Goal: Information Seeking & Learning: Learn about a topic

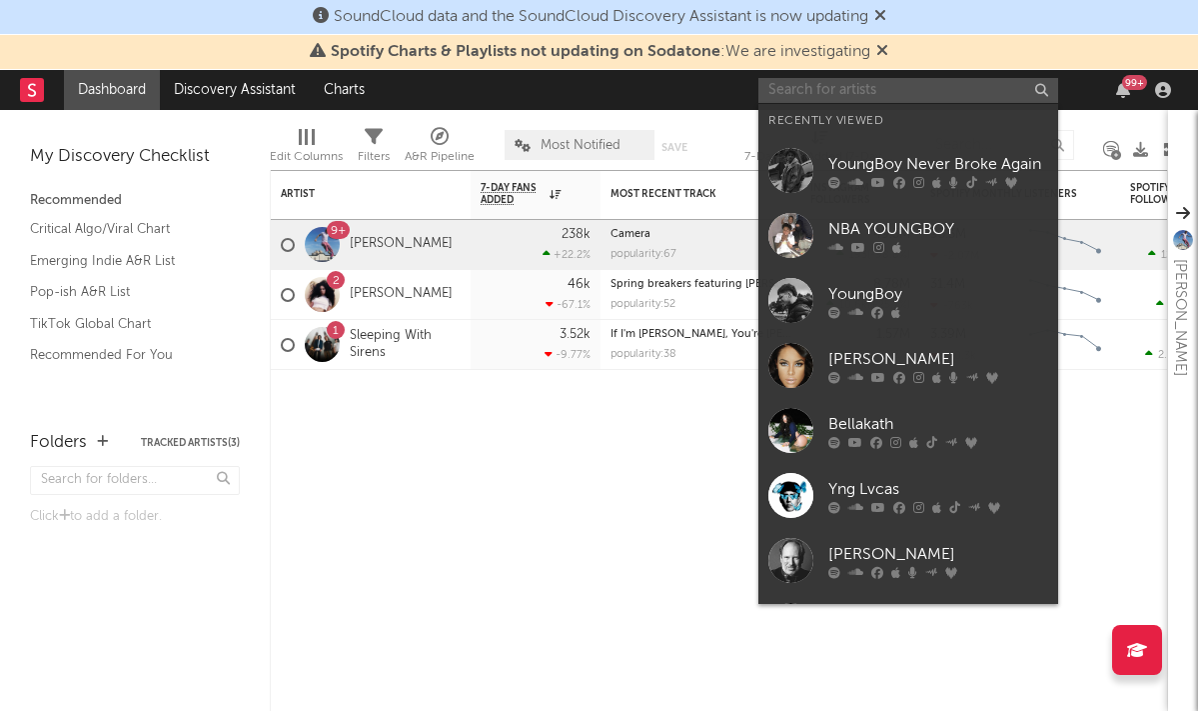
click at [816, 89] on input "text" at bounding box center [908, 90] width 300 height 25
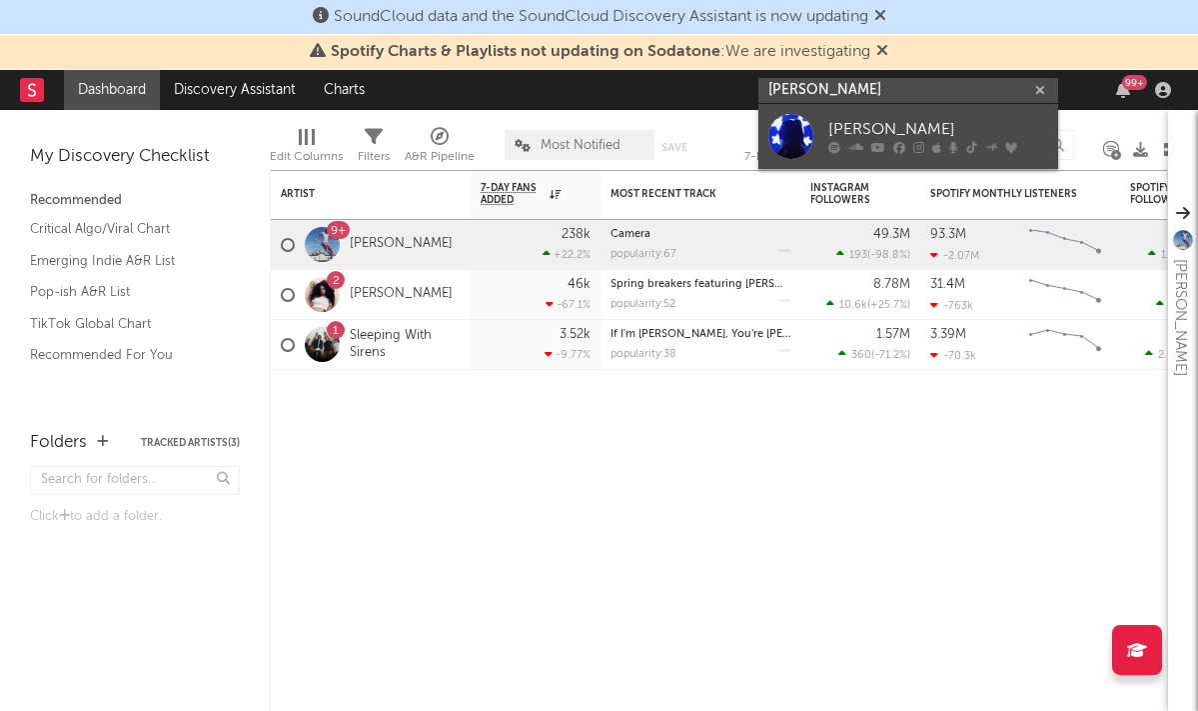
type input "[PERSON_NAME]"
click at [884, 131] on div "[PERSON_NAME]" at bounding box center [938, 130] width 220 height 24
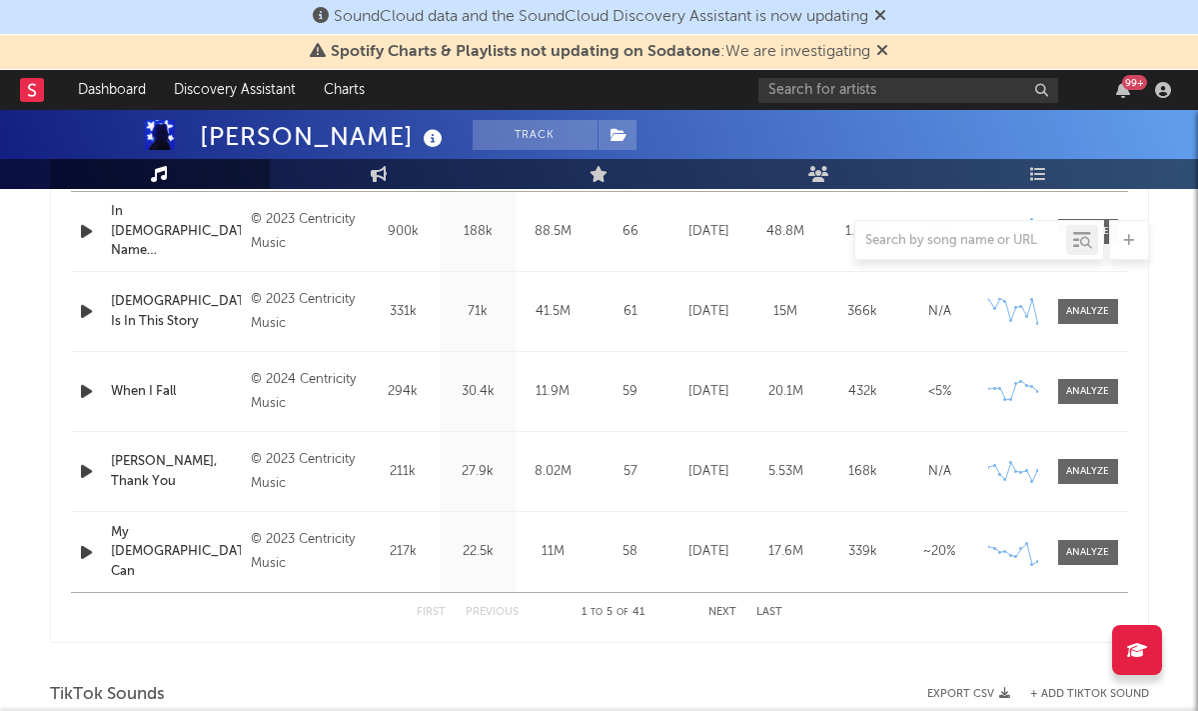
select select "6m"
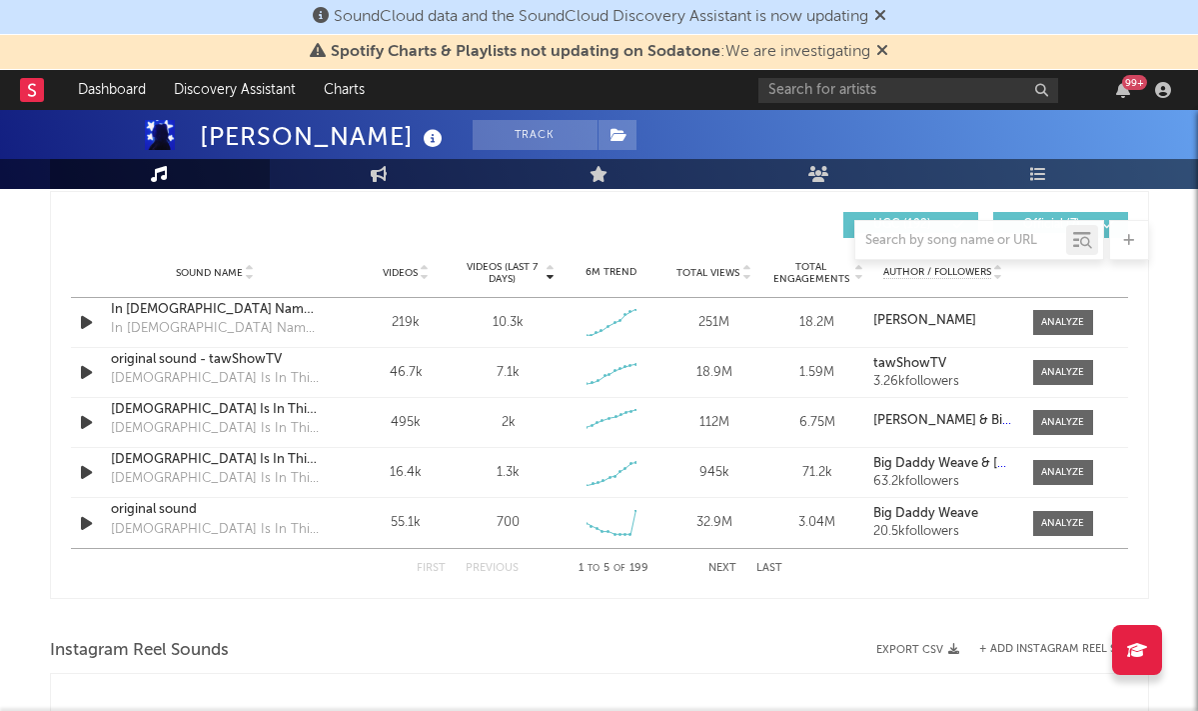
scroll to position [1401, 0]
click at [1049, 320] on div at bounding box center [1062, 323] width 43 height 15
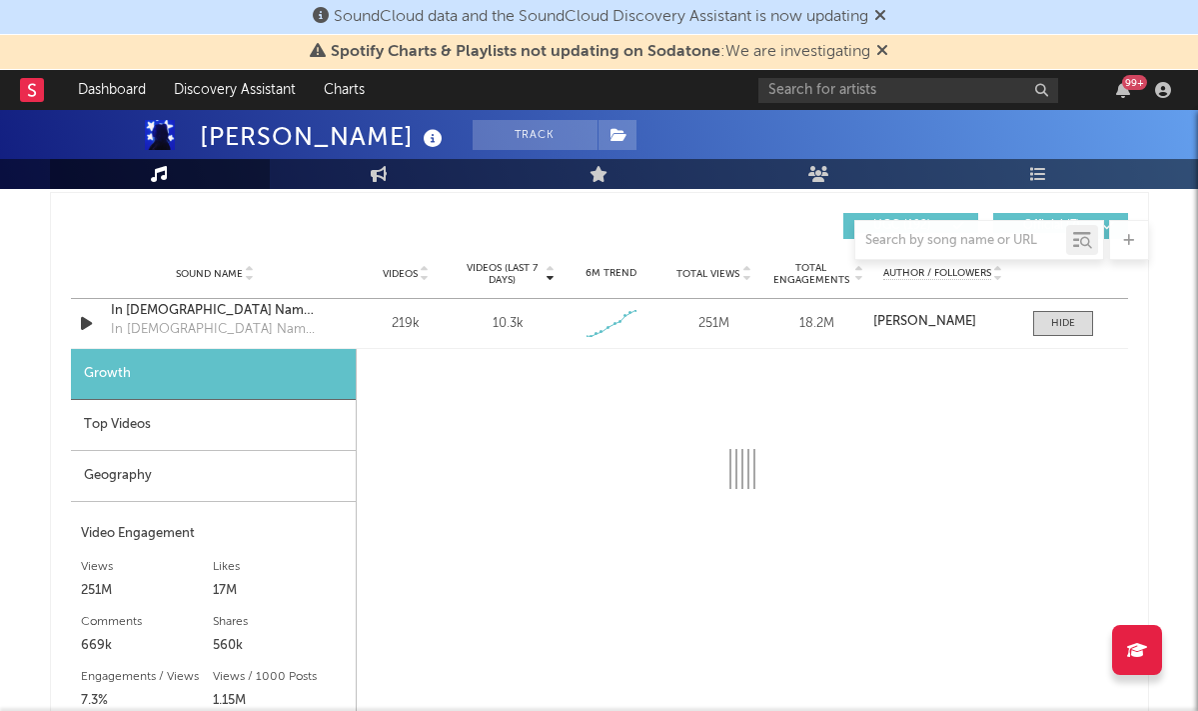
click at [249, 423] on div "Top Videos" at bounding box center [213, 425] width 285 height 51
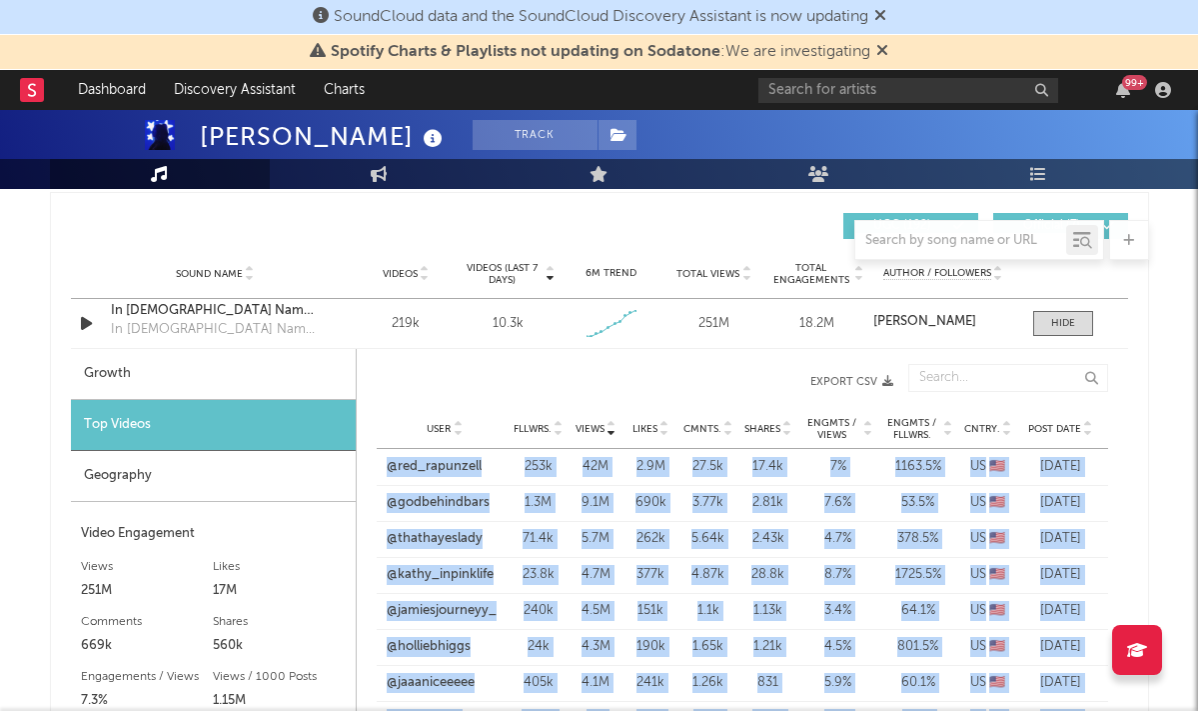
click at [1052, 428] on span "Post Date" at bounding box center [1054, 429] width 53 height 12
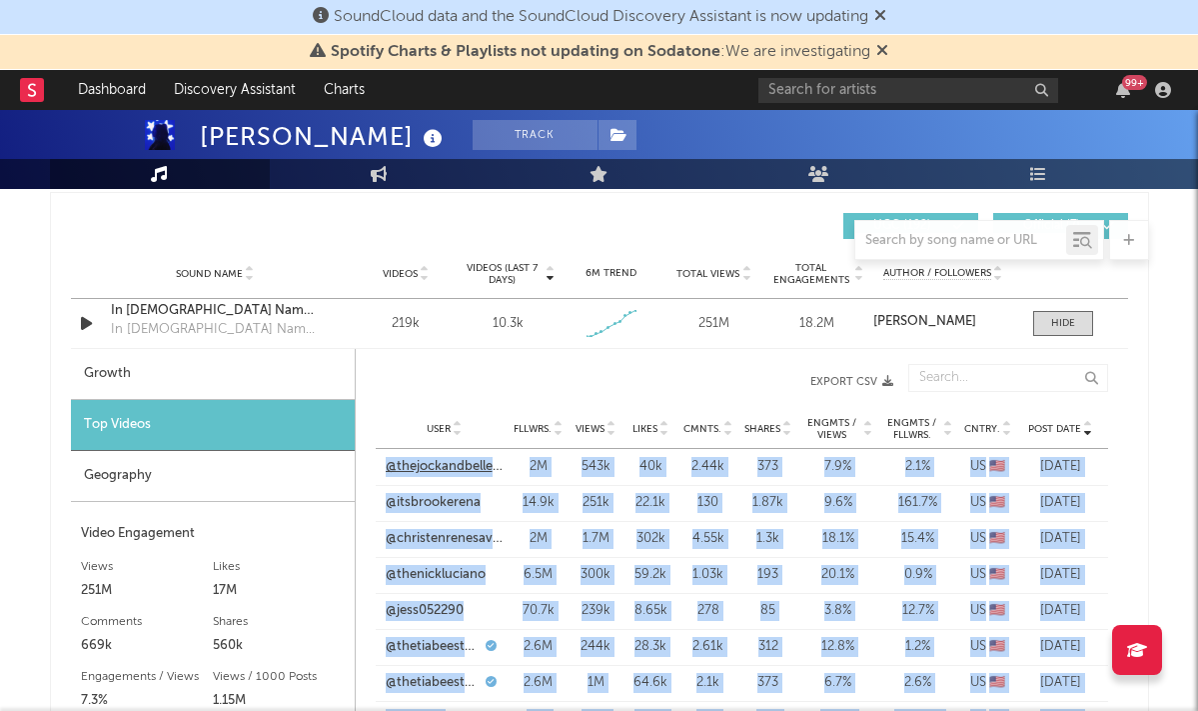
click at [432, 470] on link "@thejockandbelleshow" at bounding box center [445, 467] width 118 height 20
click at [438, 504] on link "@itsbrookerena" at bounding box center [433, 503] width 95 height 20
click at [834, 99] on input "text" at bounding box center [908, 90] width 300 height 25
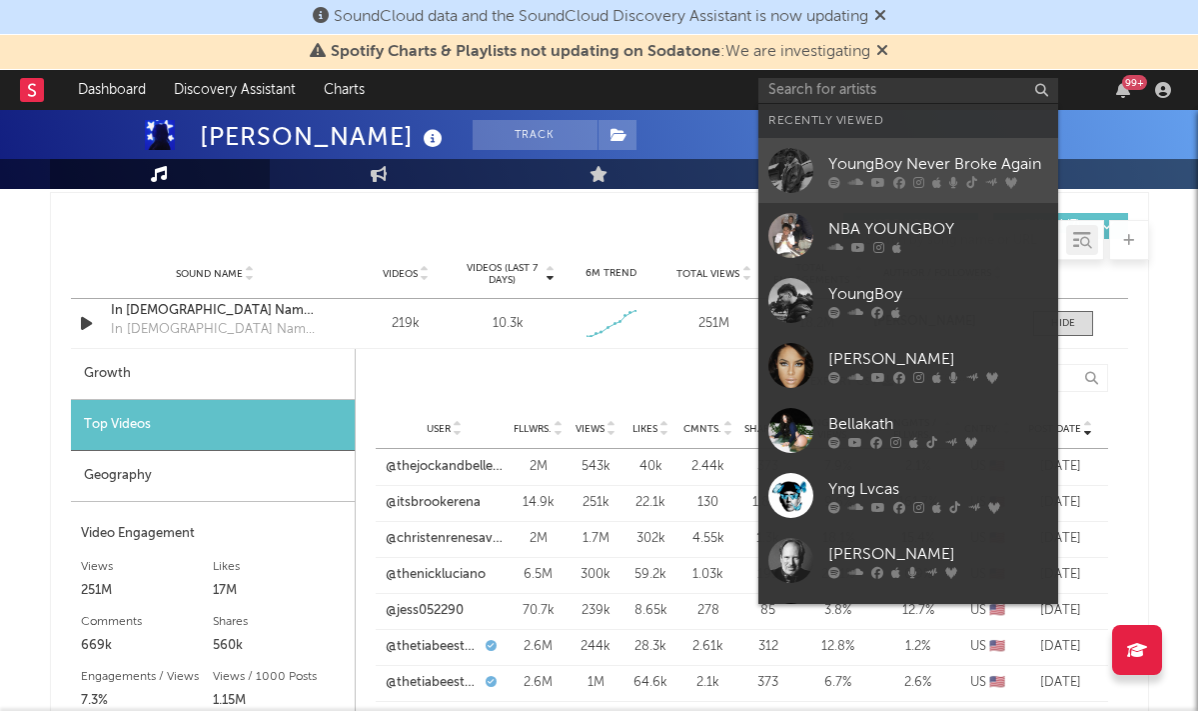
click at [854, 153] on div "YoungBoy Never Broke Again" at bounding box center [938, 164] width 220 height 24
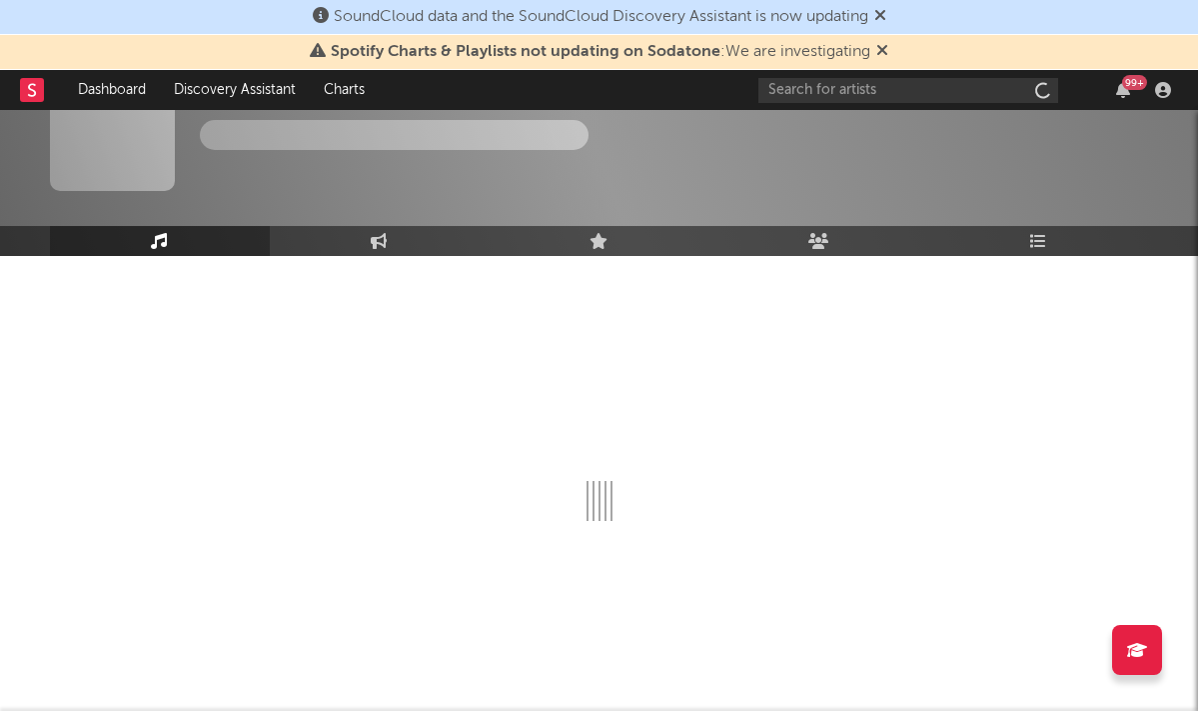
scroll to position [54, 0]
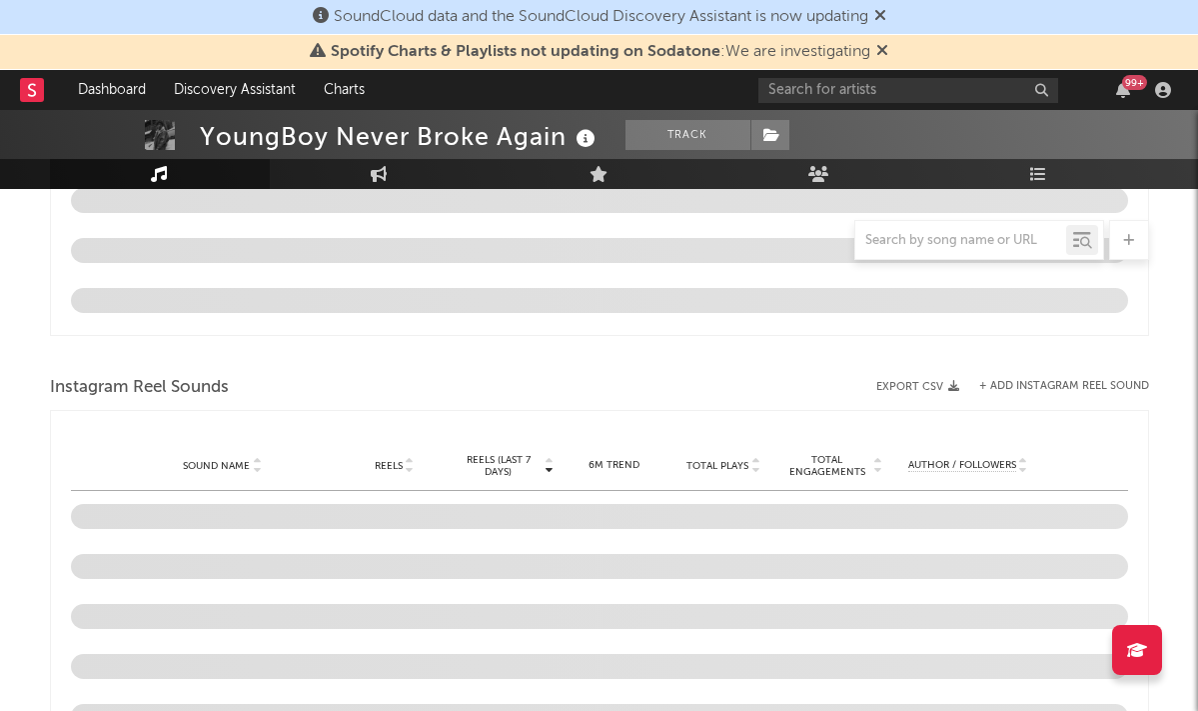
select select "6m"
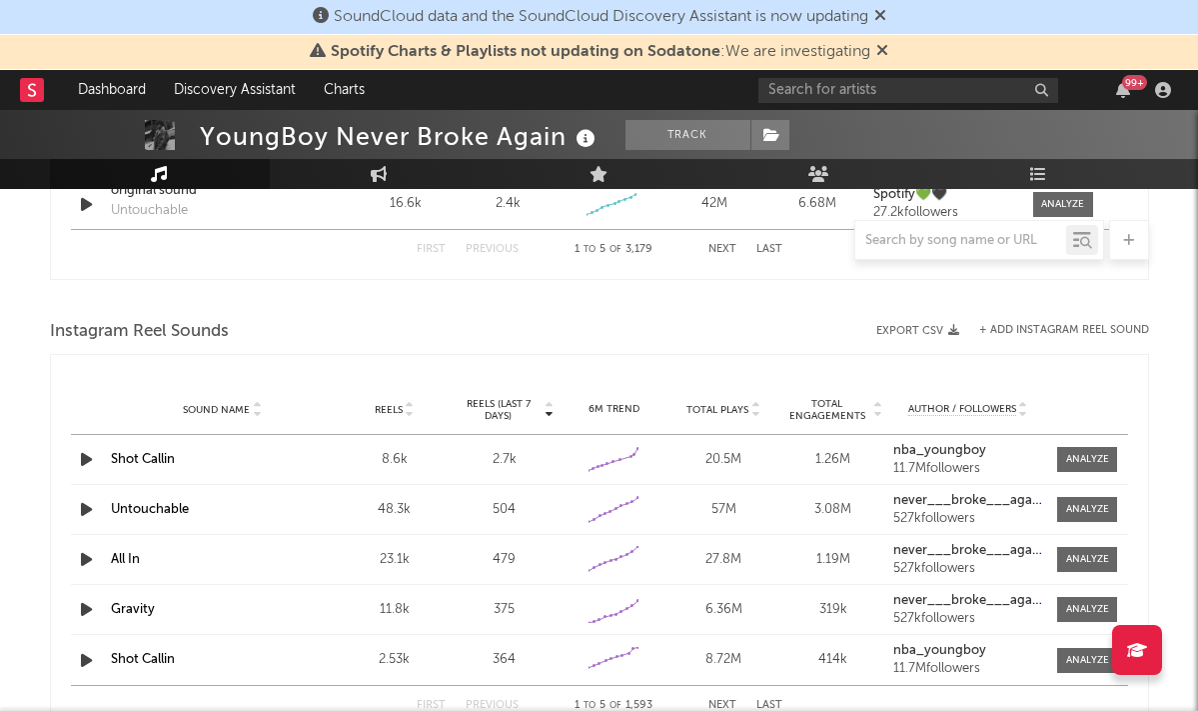
scroll to position [1816, 0]
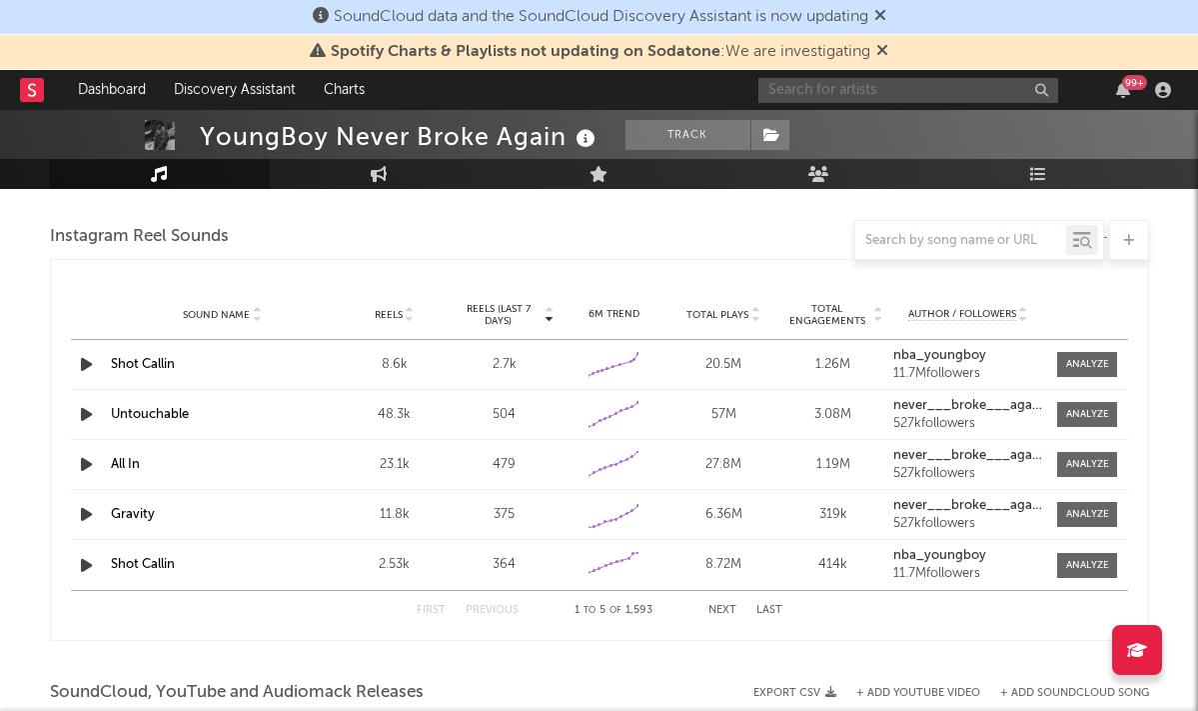
click at [861, 83] on input "text" at bounding box center [908, 90] width 300 height 25
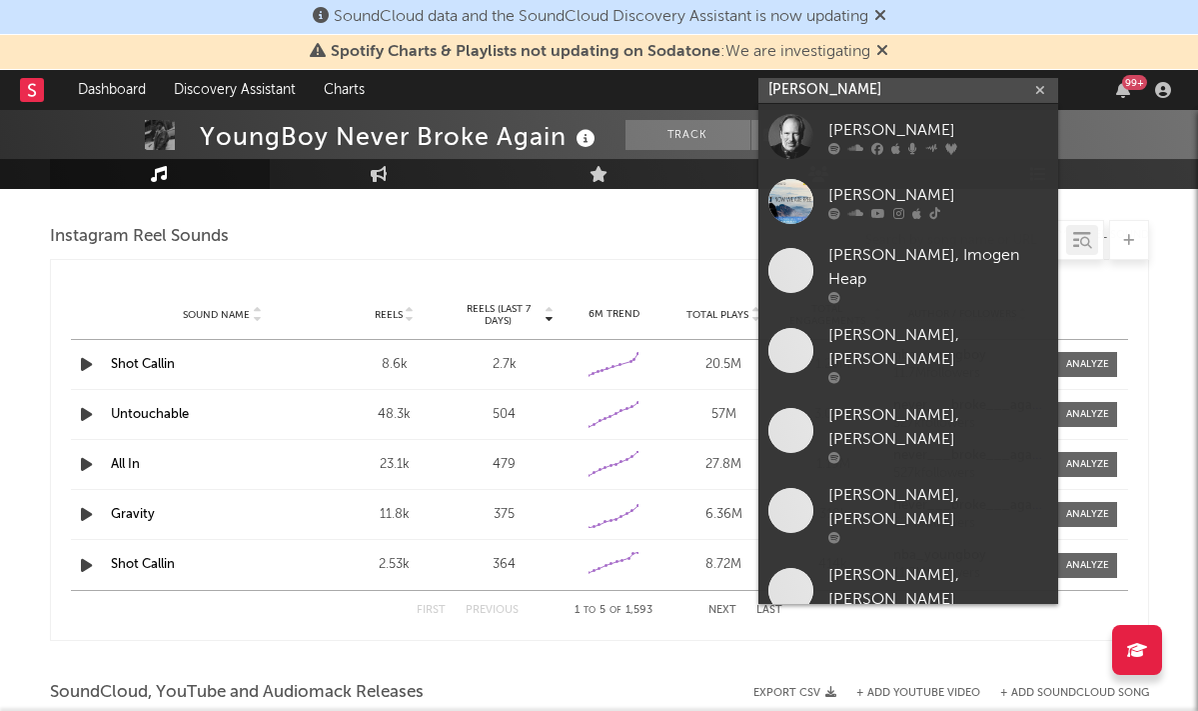
type input "[PERSON_NAME]"
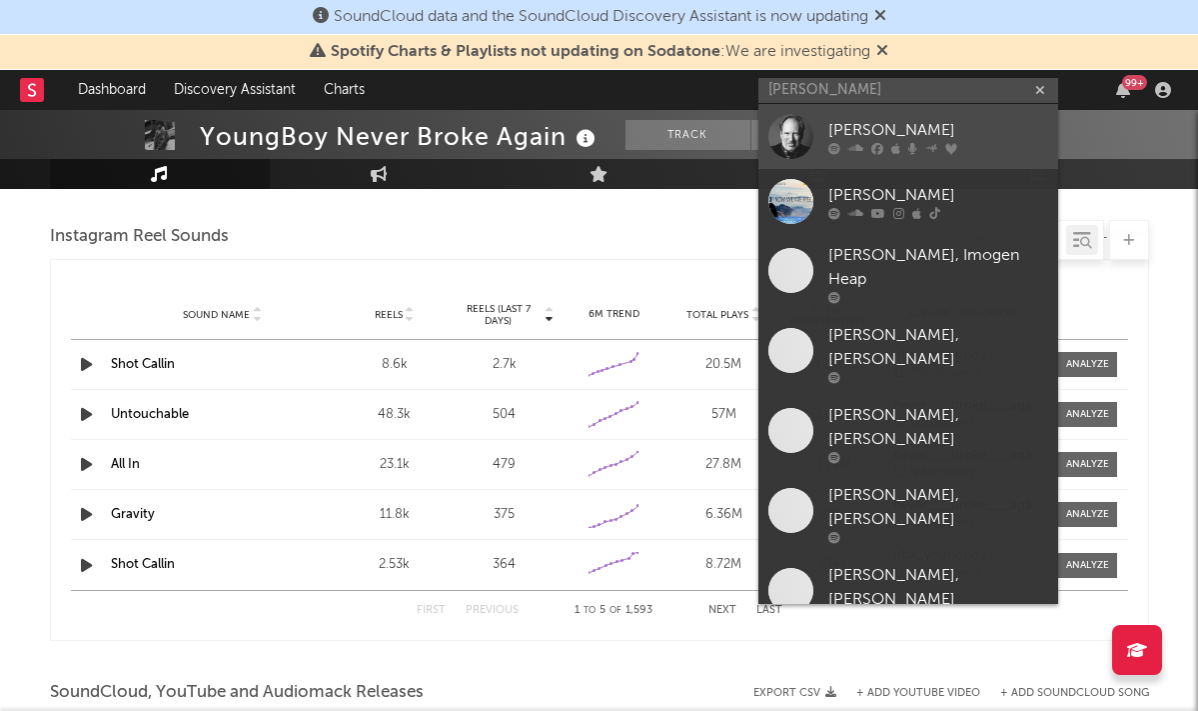
drag, startPoint x: 861, startPoint y: 83, endPoint x: 907, endPoint y: 121, distance: 59.6
click at [907, 121] on div "[PERSON_NAME]" at bounding box center [938, 130] width 220 height 24
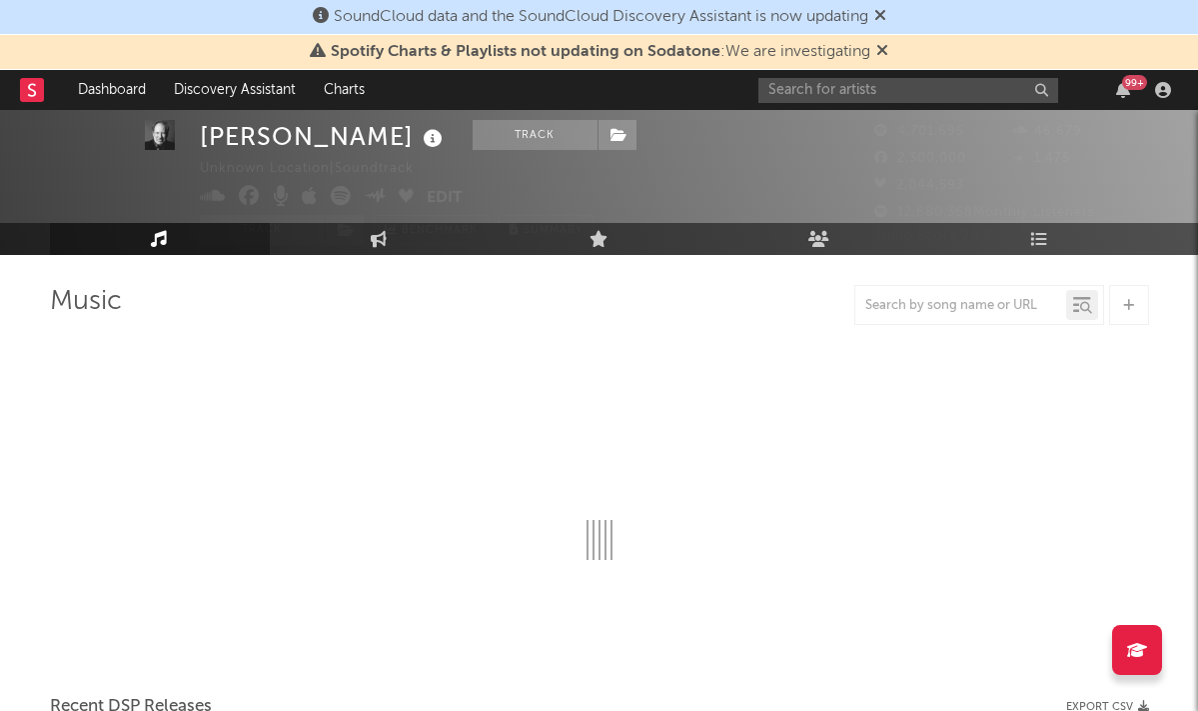
scroll to position [54, 0]
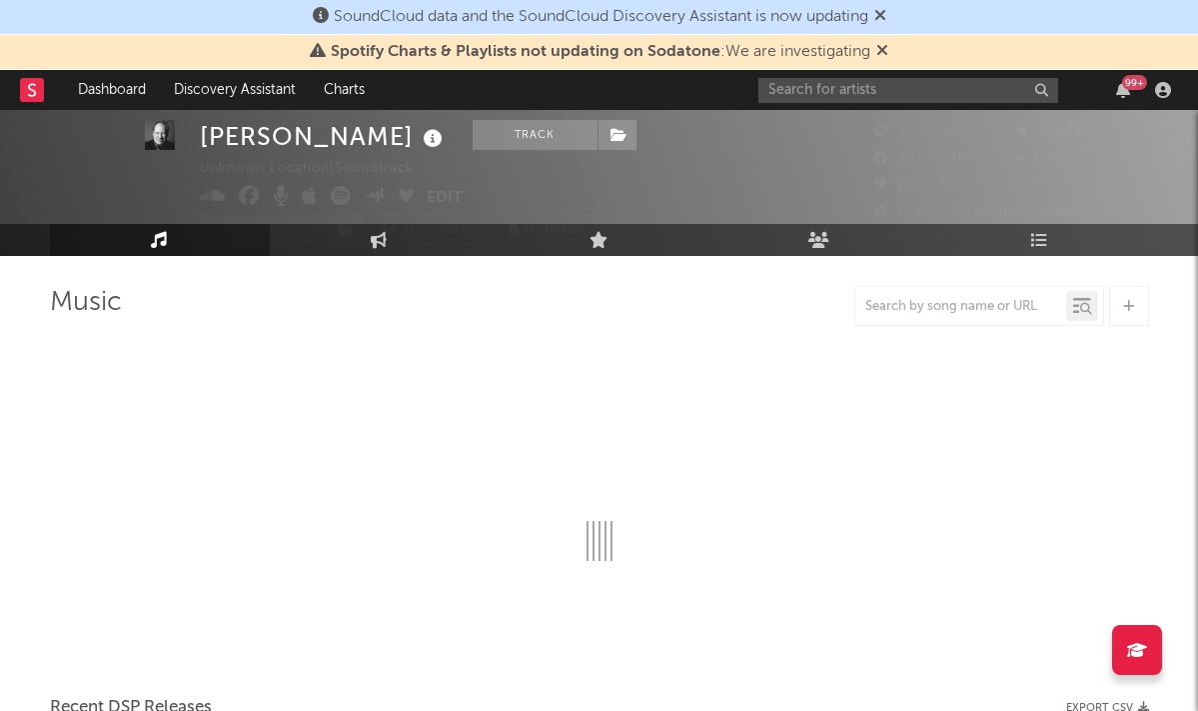
select select "6m"
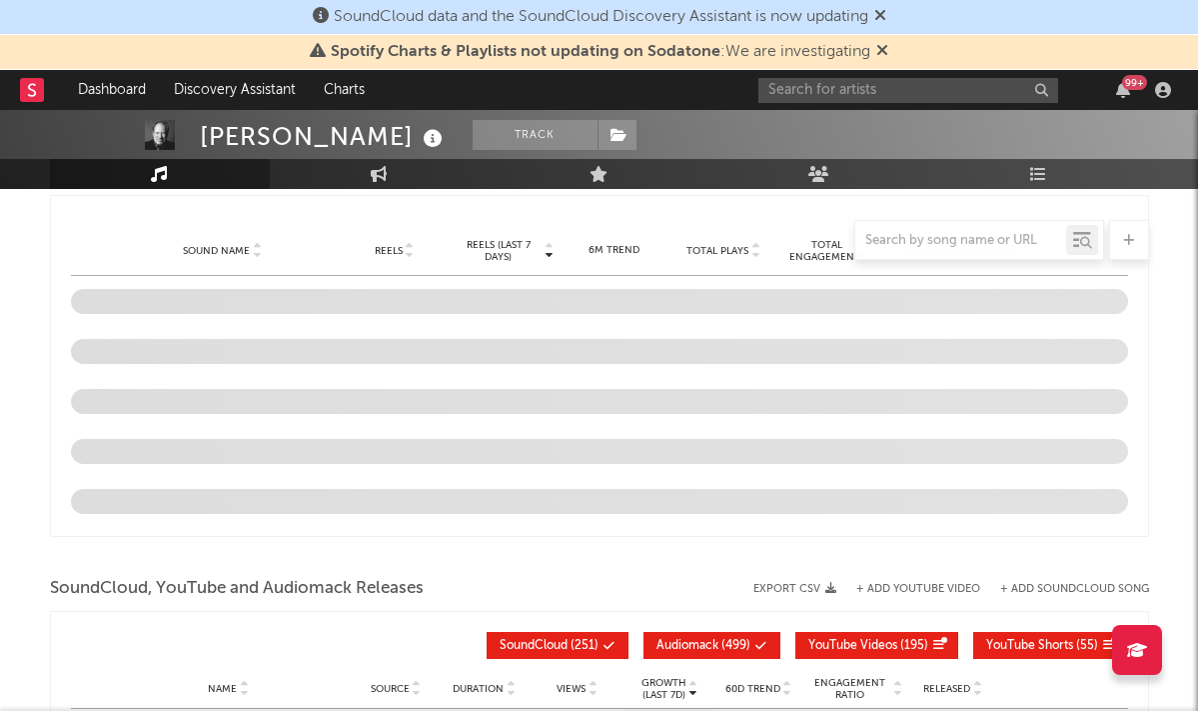
scroll to position [1841, 0]
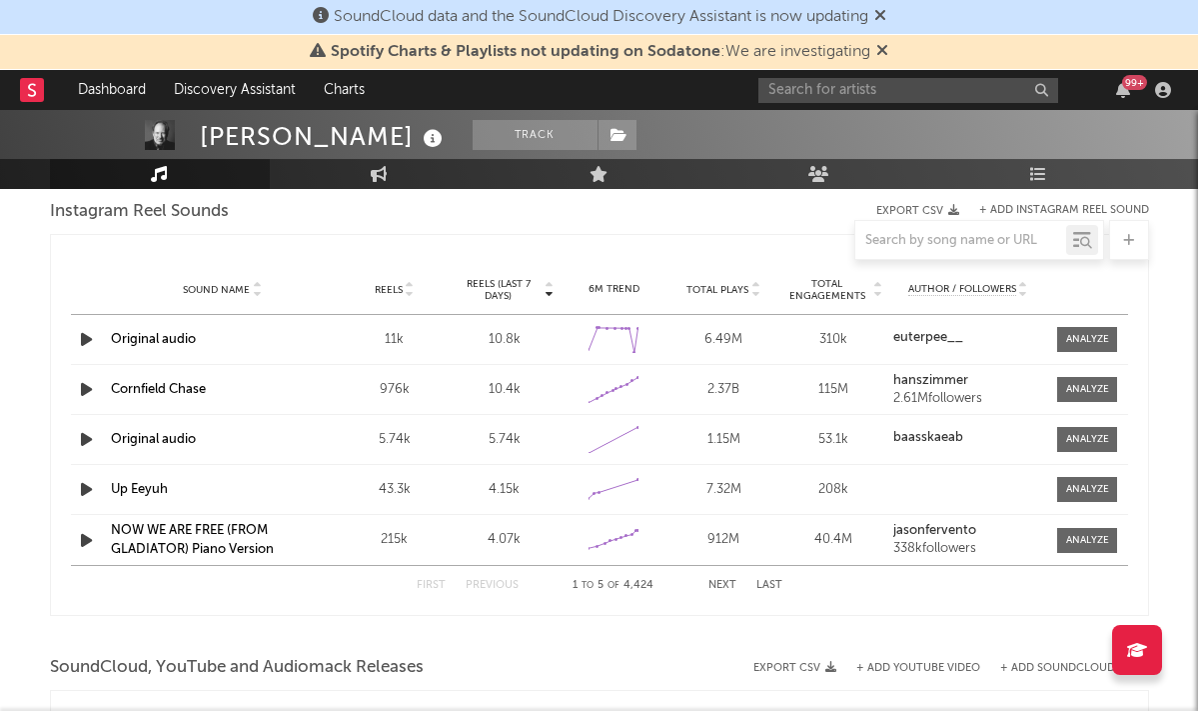
click at [89, 343] on icon "button" at bounding box center [86, 339] width 21 height 25
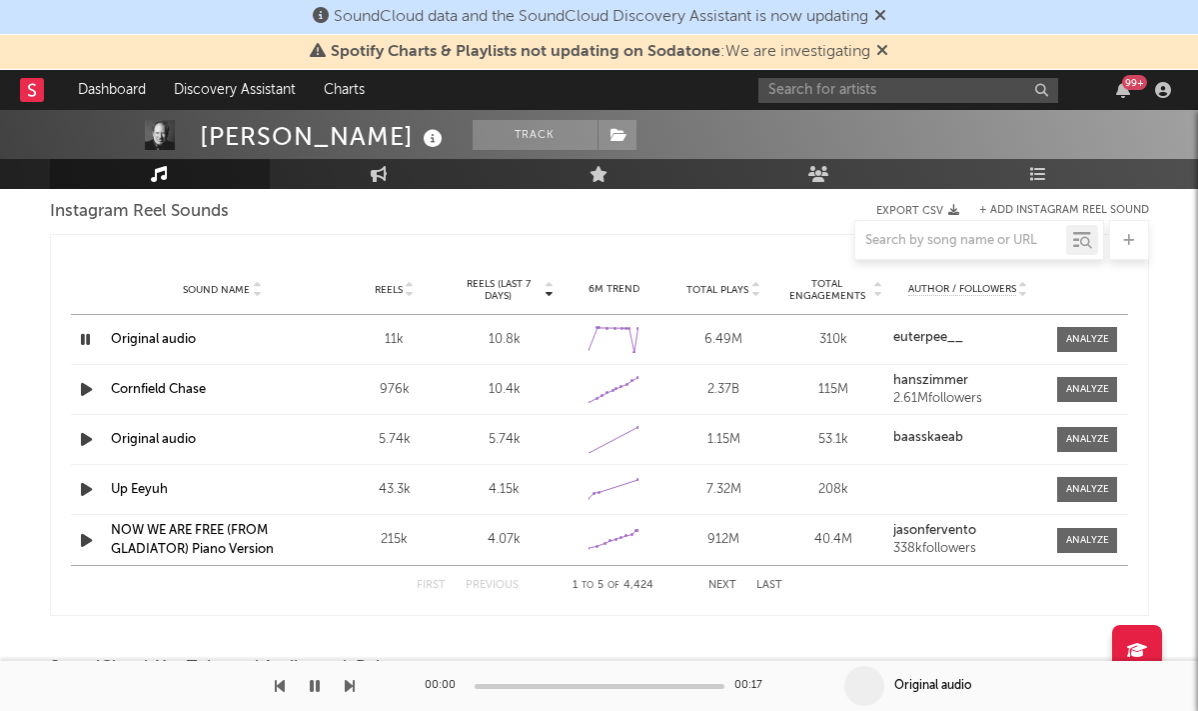
click at [510, 686] on div at bounding box center [600, 686] width 250 height 5
click at [1078, 330] on span at bounding box center [1087, 339] width 60 height 25
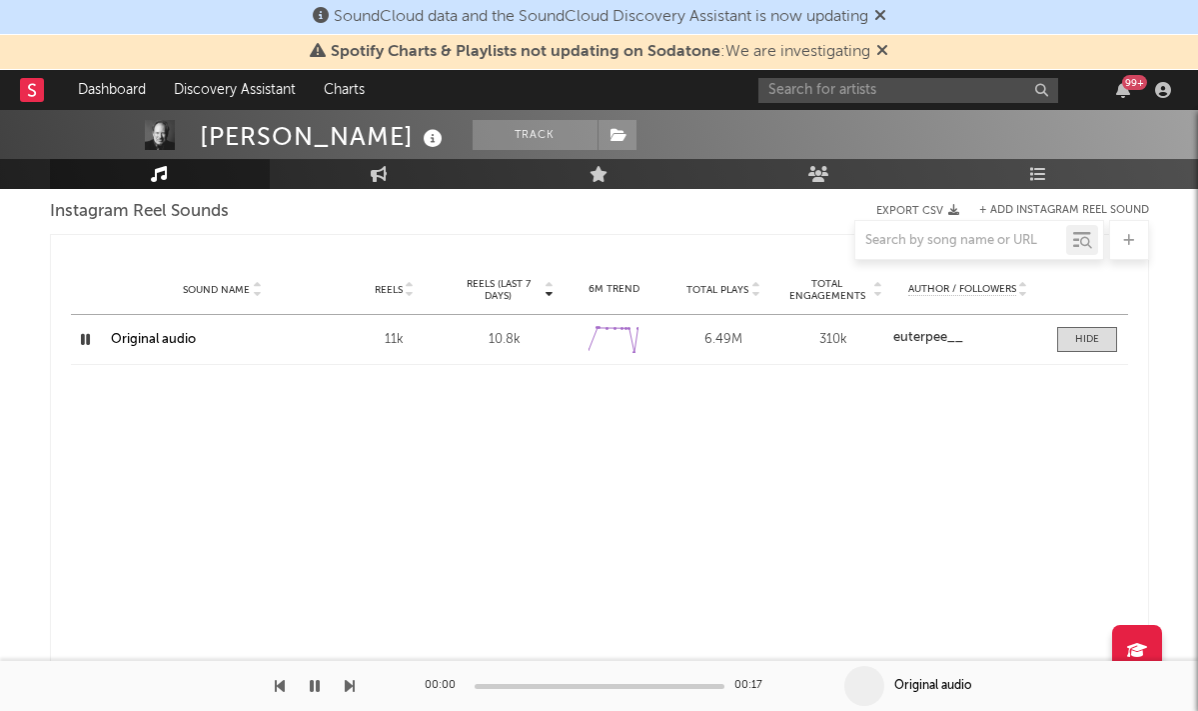
click at [931, 334] on strong "euterpee__" at bounding box center [928, 337] width 70 height 13
select select "1w"
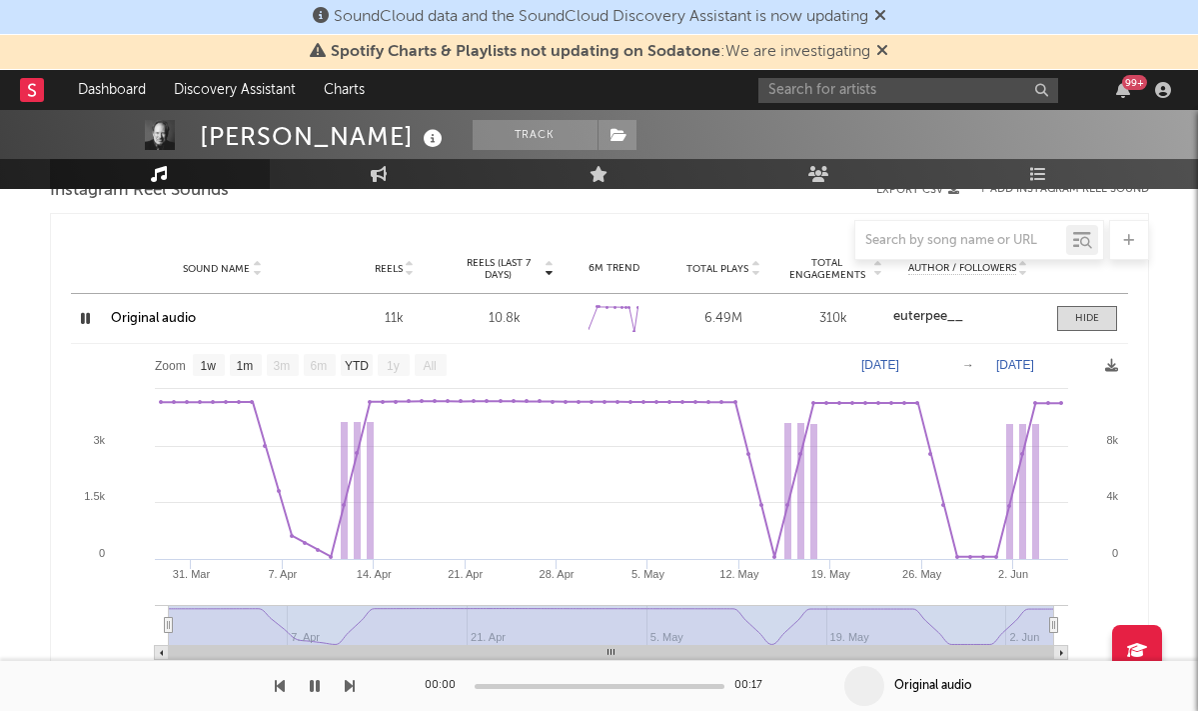
scroll to position [1857, 0]
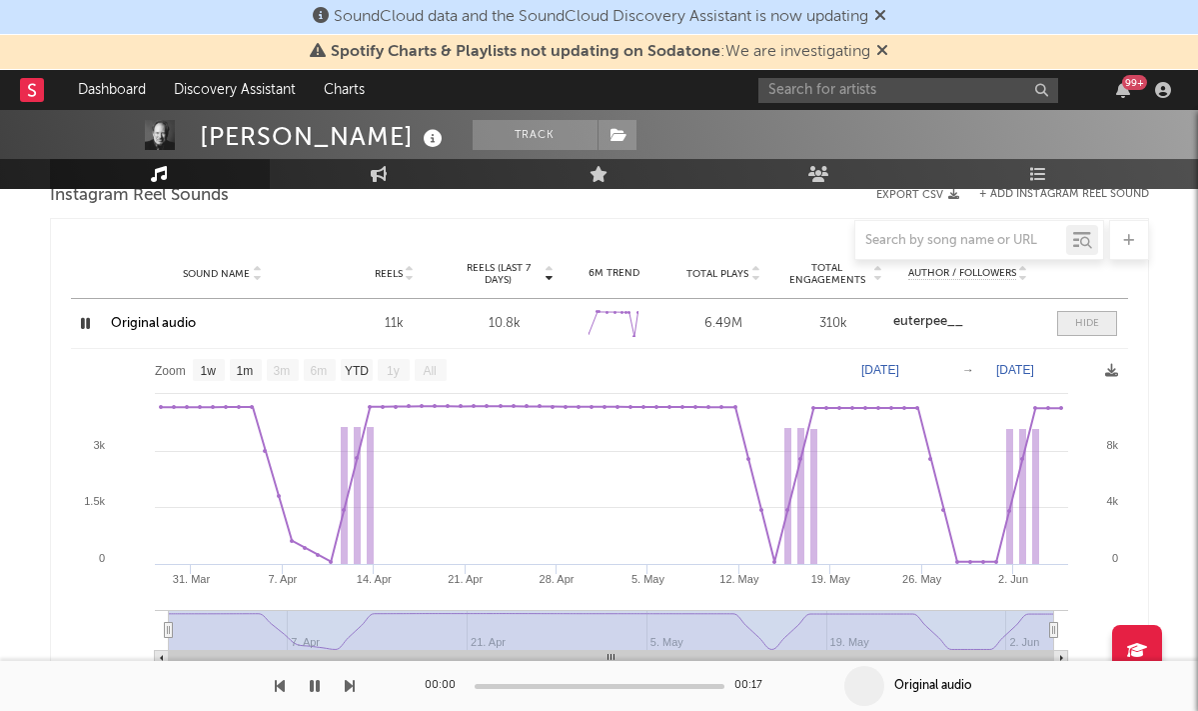
click at [1071, 327] on span at bounding box center [1087, 323] width 60 height 25
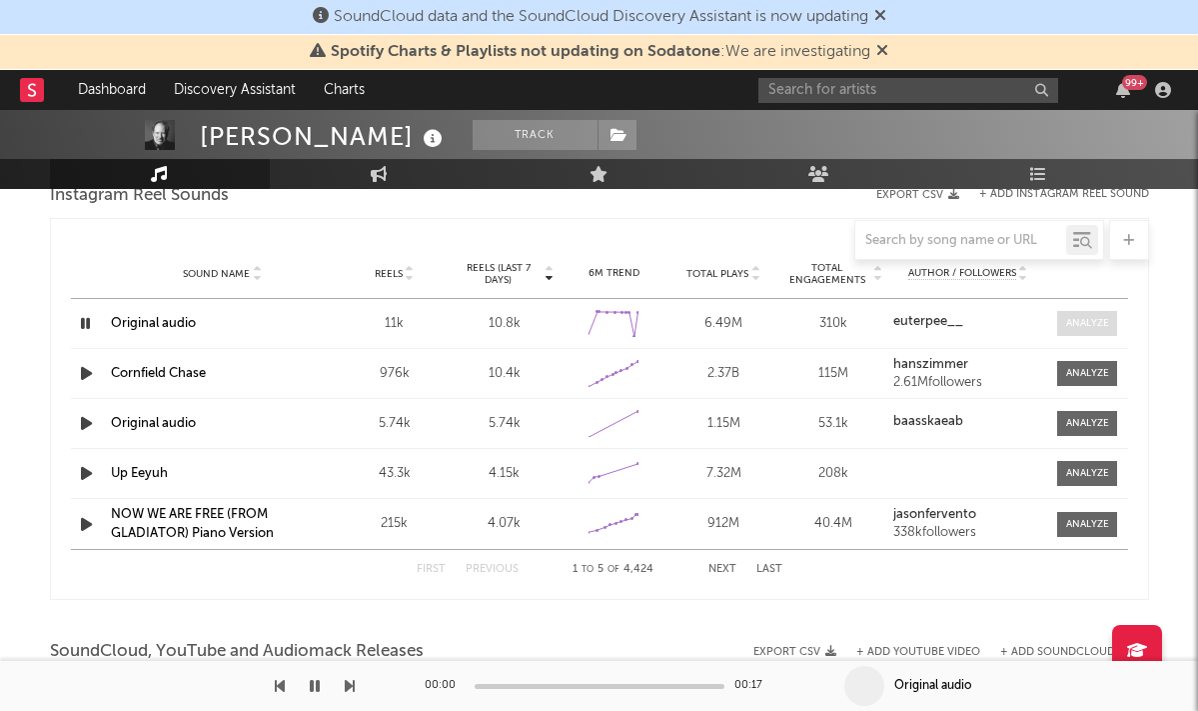
click at [1082, 327] on div at bounding box center [1087, 323] width 43 height 15
select select "1w"
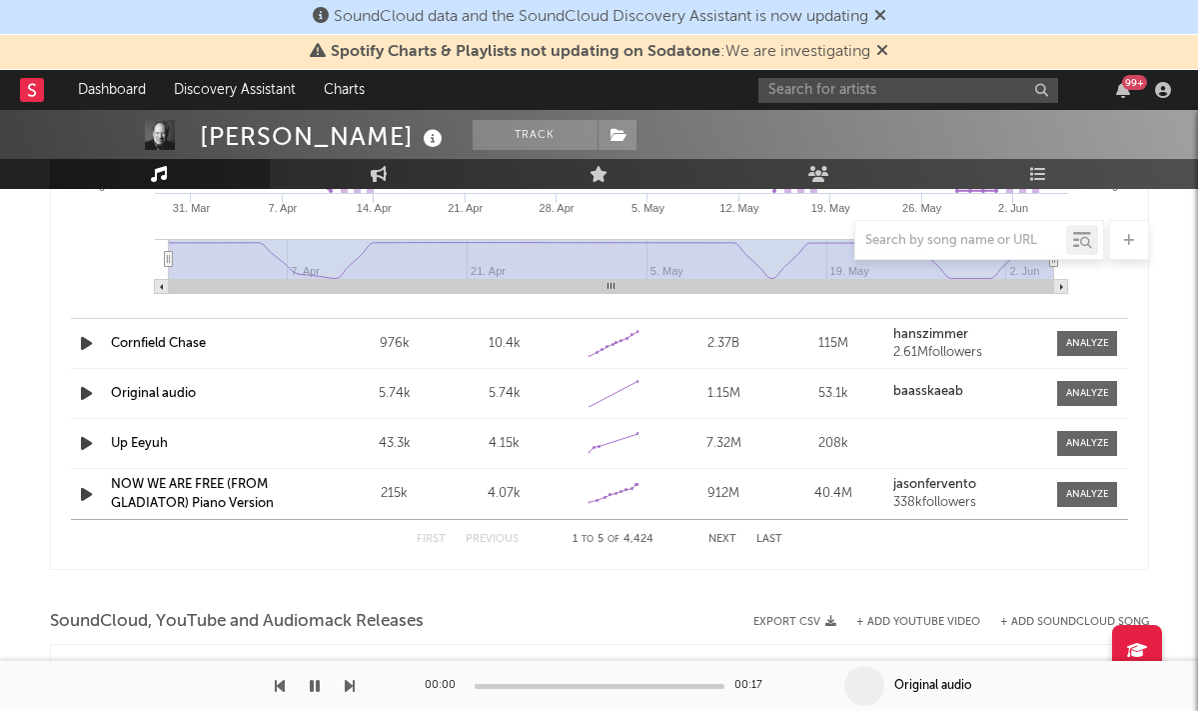
scroll to position [2226, 0]
click at [1076, 340] on div at bounding box center [1087, 345] width 43 height 15
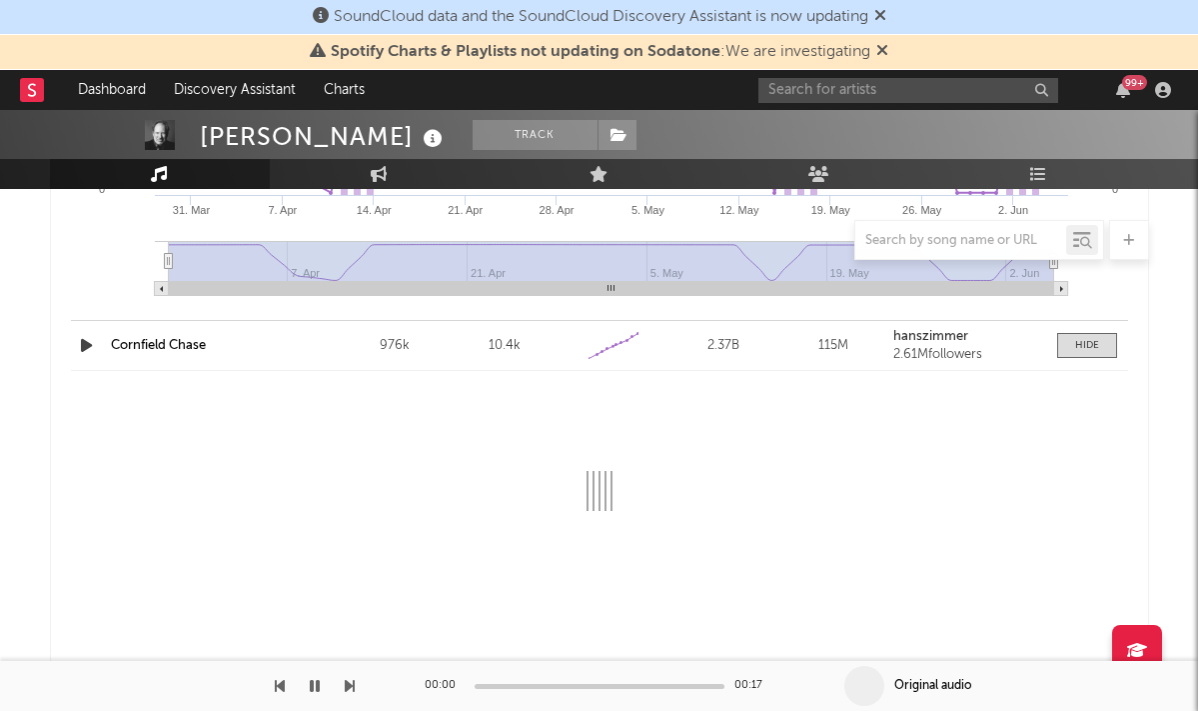
select select "6m"
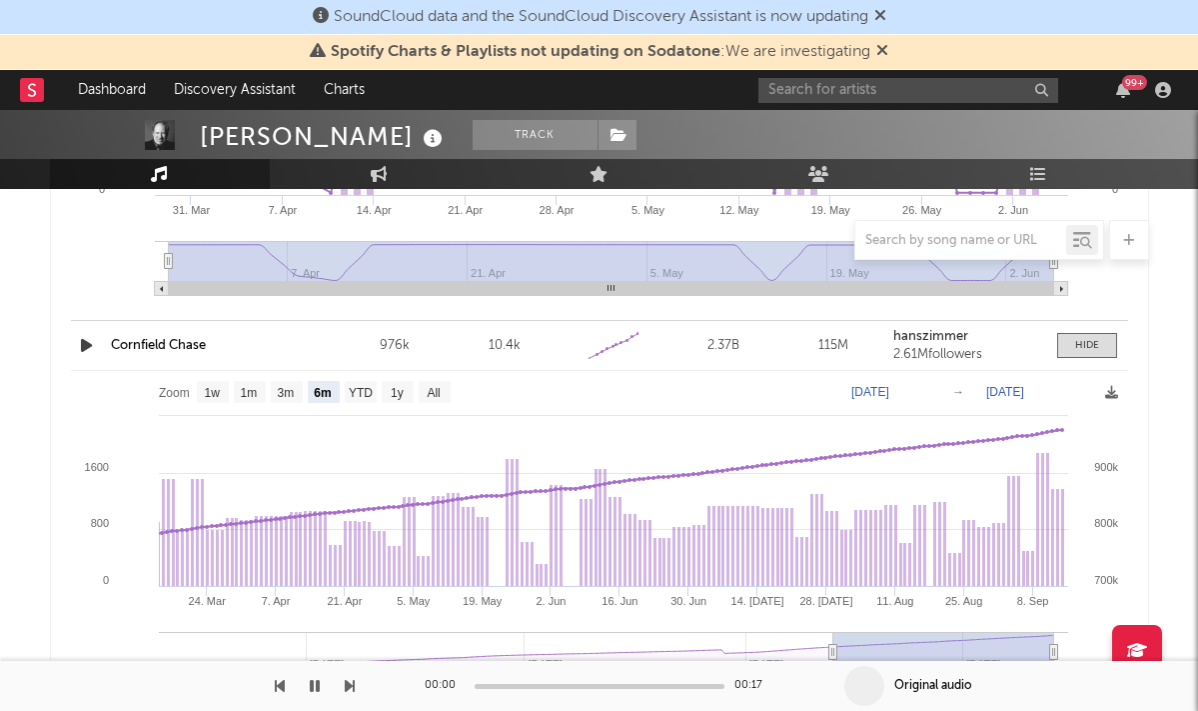
click at [164, 345] on link "Cornfield Chase" at bounding box center [158, 345] width 95 height 13
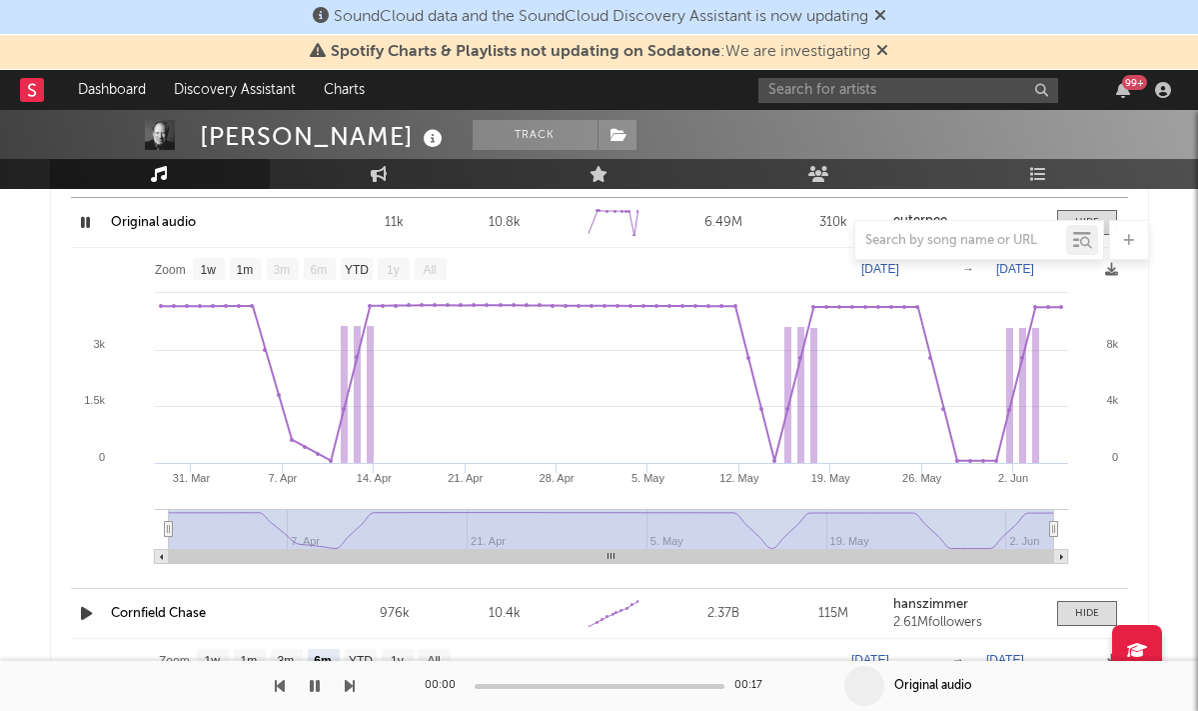
scroll to position [1913, 0]
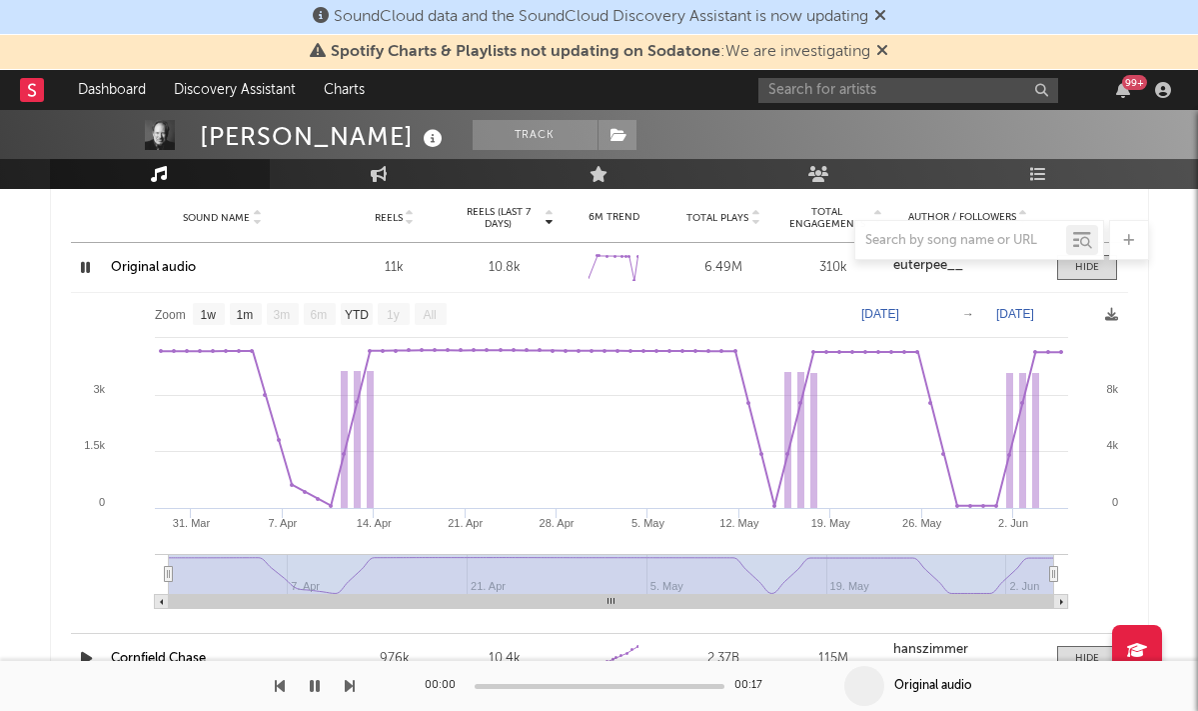
click at [173, 259] on div at bounding box center [599, 240] width 1099 height 40
click at [150, 260] on div "Original audio" at bounding box center [223, 268] width 224 height 20
click at [149, 268] on link "Original audio" at bounding box center [153, 267] width 85 height 13
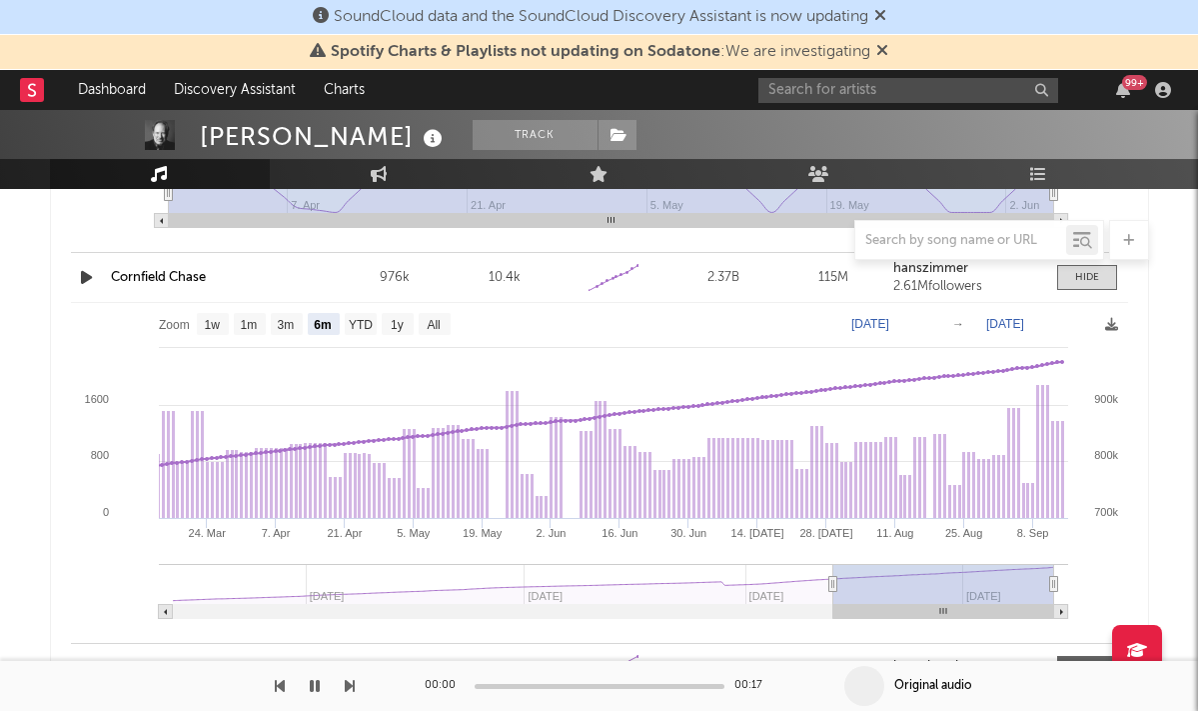
scroll to position [2253, 0]
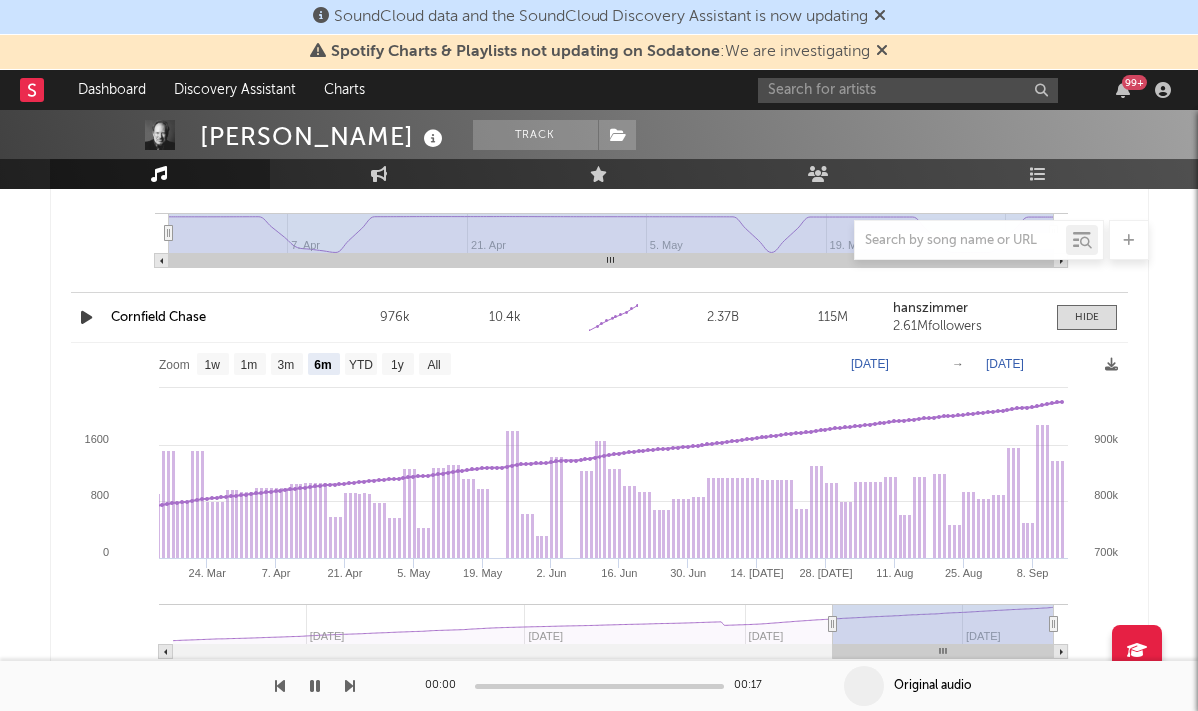
click at [121, 319] on link "Cornfield Chase" at bounding box center [158, 317] width 95 height 13
